Goal: Check status: Check status

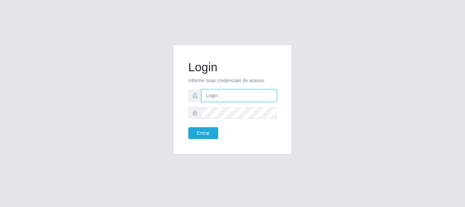
type input "caio@B1"
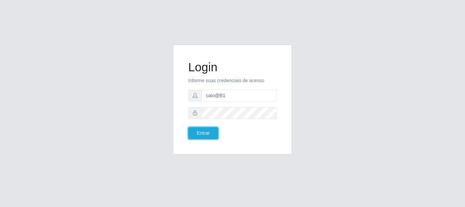
click at [202, 134] on button "Entrar" at bounding box center [203, 133] width 30 height 12
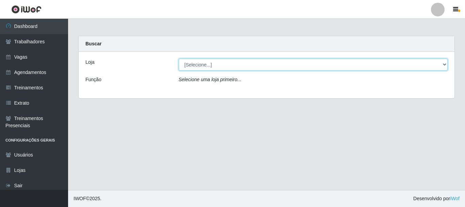
click at [225, 64] on select "[Selecione...] Bemais Supermercados - B1 [GEOGRAPHIC_DATA]" at bounding box center [313, 65] width 269 height 12
select select "403"
click at [179, 59] on select "[Selecione...] Bemais Supermercados - B1 [GEOGRAPHIC_DATA]" at bounding box center [313, 65] width 269 height 12
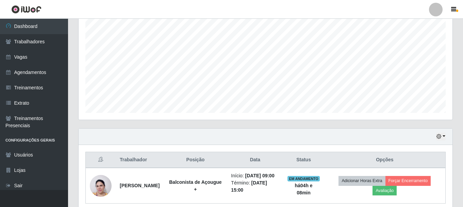
scroll to position [160, 0]
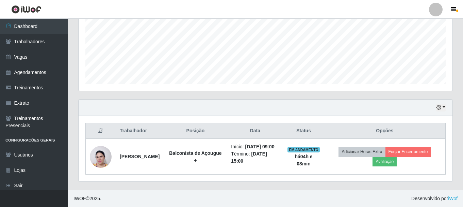
click at [448, 106] on div "Hoje 1 dia 3 dias 1 Semana Não encerrados" at bounding box center [266, 107] width 374 height 16
click at [441, 109] on icon "button" at bounding box center [439, 107] width 5 height 5
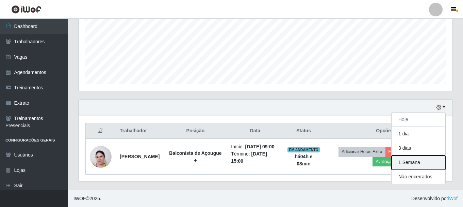
click at [412, 165] on button "1 Semana" at bounding box center [419, 162] width 54 height 14
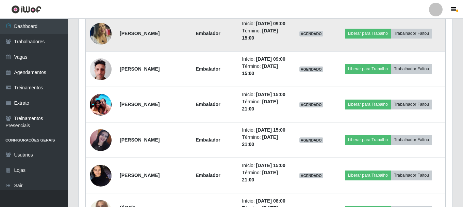
scroll to position [398, 0]
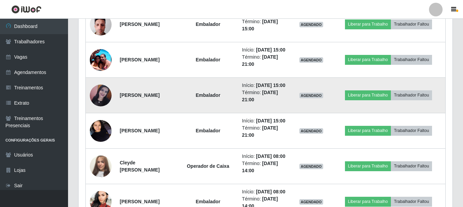
click at [99, 106] on img at bounding box center [101, 95] width 22 height 22
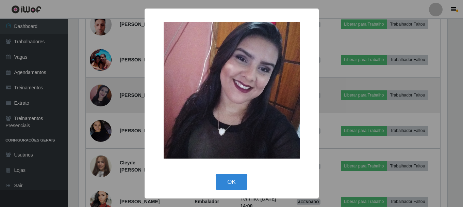
scroll to position [141, 371]
click at [99, 132] on div "× OK Cancel" at bounding box center [232, 103] width 465 height 207
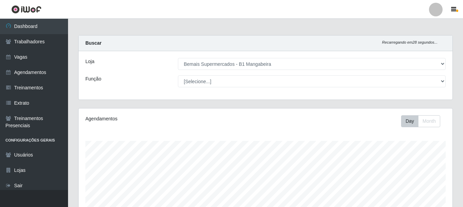
scroll to position [0, 0]
